Goal: Task Accomplishment & Management: Manage account settings

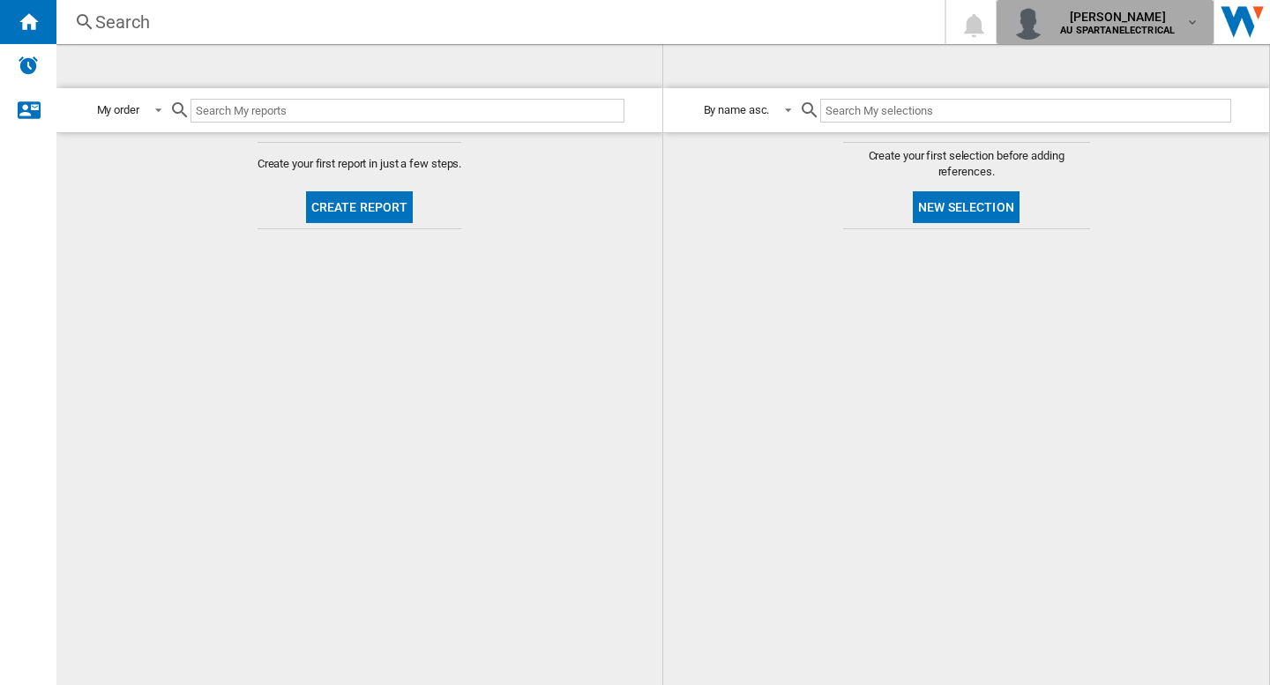
click at [1159, 18] on span "[PERSON_NAME]" at bounding box center [1117, 17] width 115 height 18
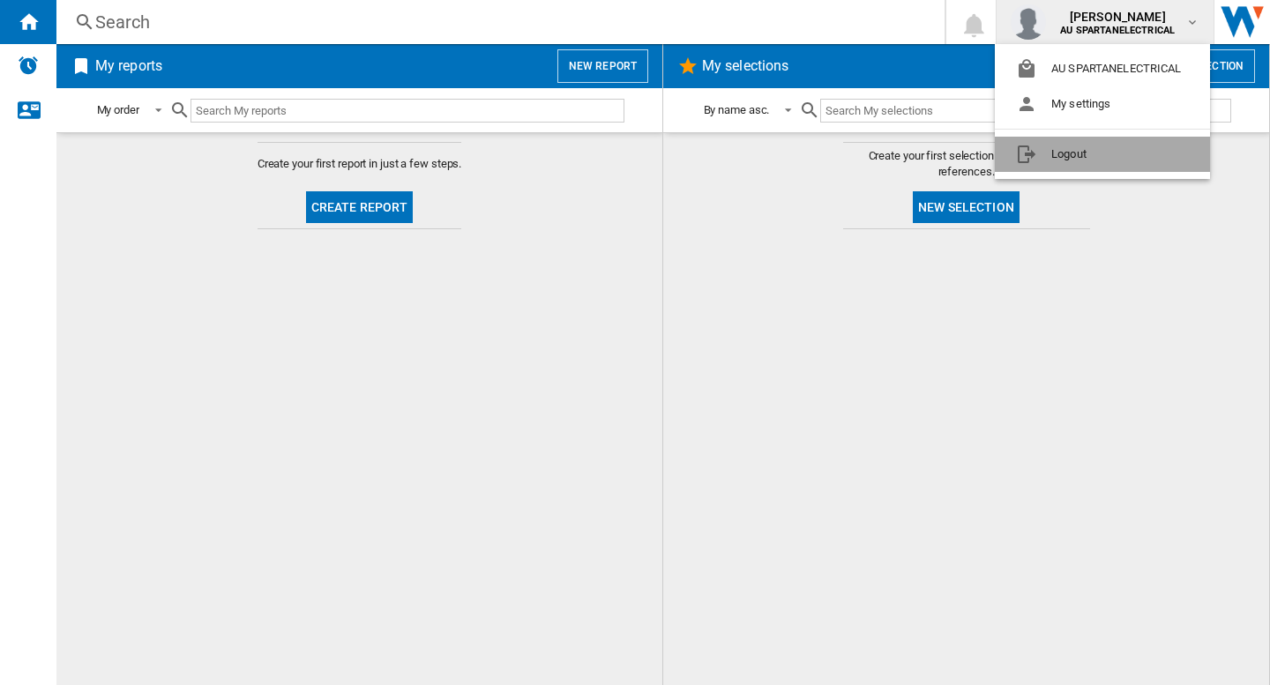
click at [1073, 153] on button "Logout" at bounding box center [1101, 154] width 215 height 35
